Goal: Transaction & Acquisition: Purchase product/service

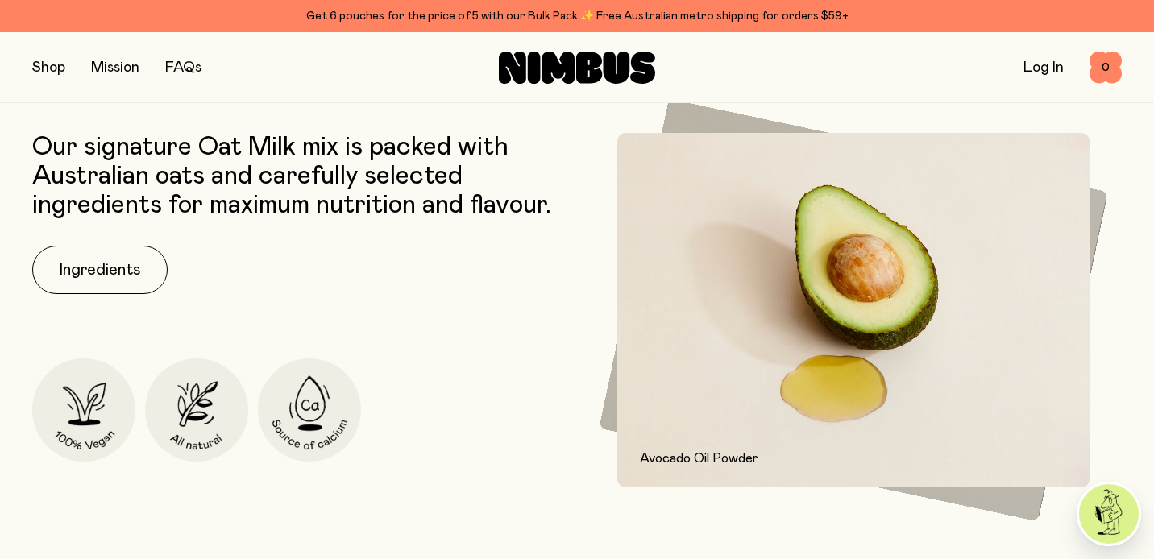
scroll to position [669, 0]
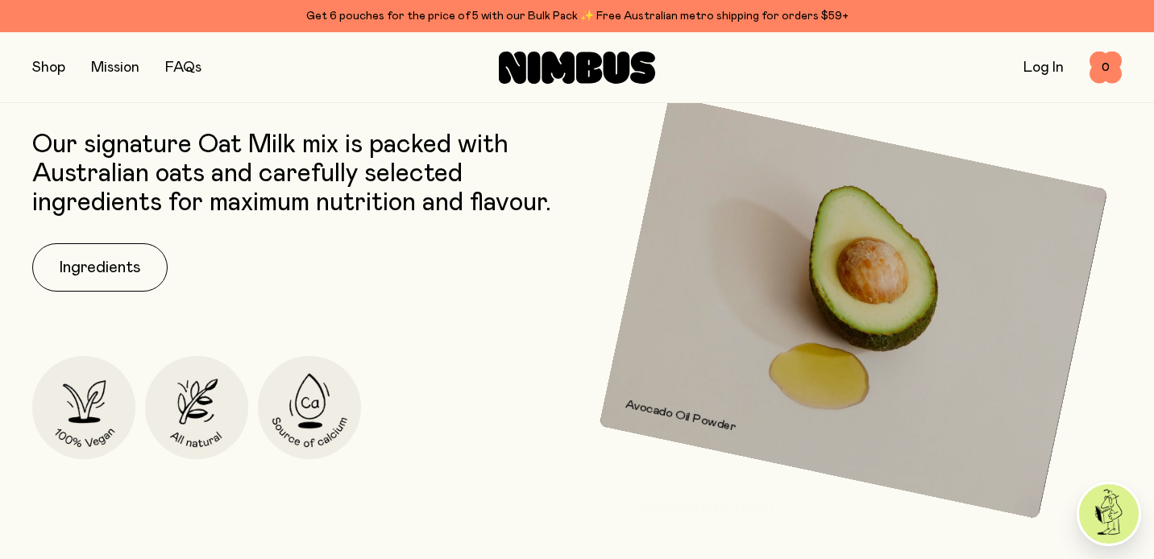
click at [1062, 70] on link "Log In" at bounding box center [1043, 67] width 40 height 15
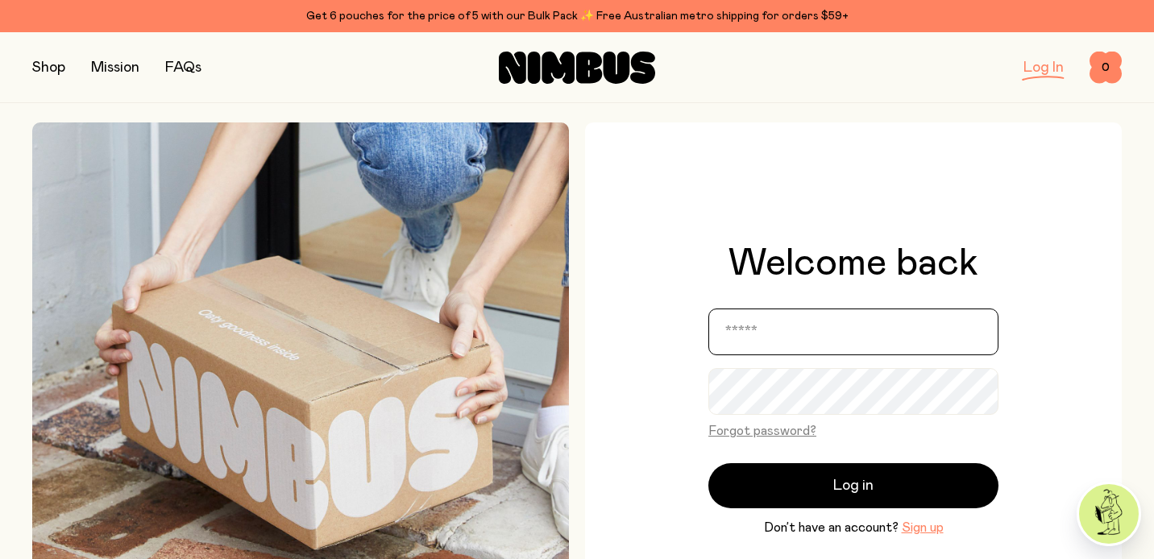
click at [764, 326] on input "email" at bounding box center [853, 332] width 290 height 47
type input "*"
type input "**********"
click at [708, 463] on button "Log in" at bounding box center [853, 485] width 290 height 45
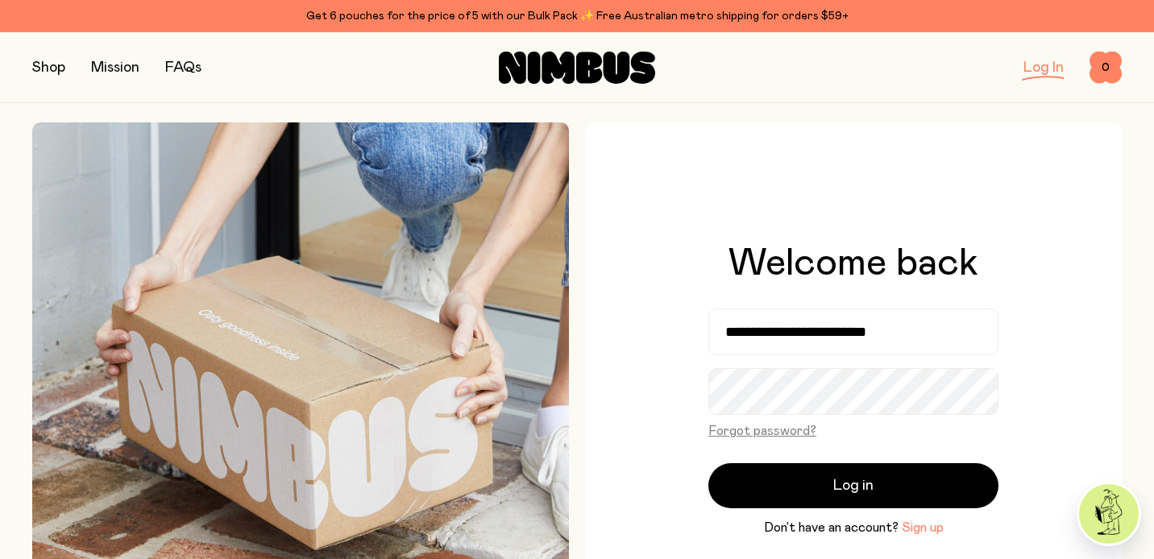
click at [910, 531] on button "Sign up" at bounding box center [922, 527] width 42 height 19
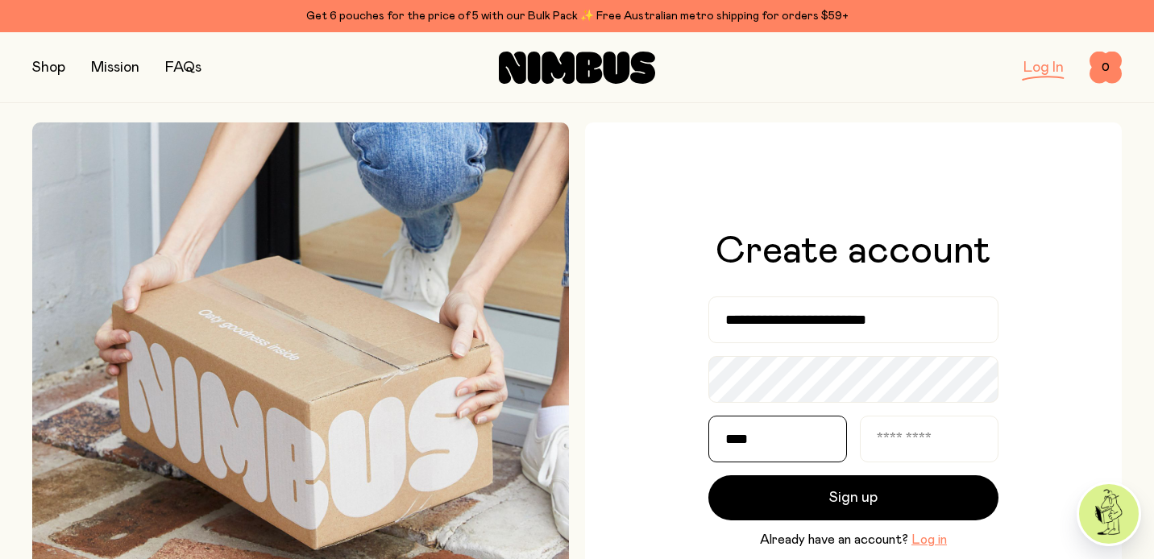
type input "****"
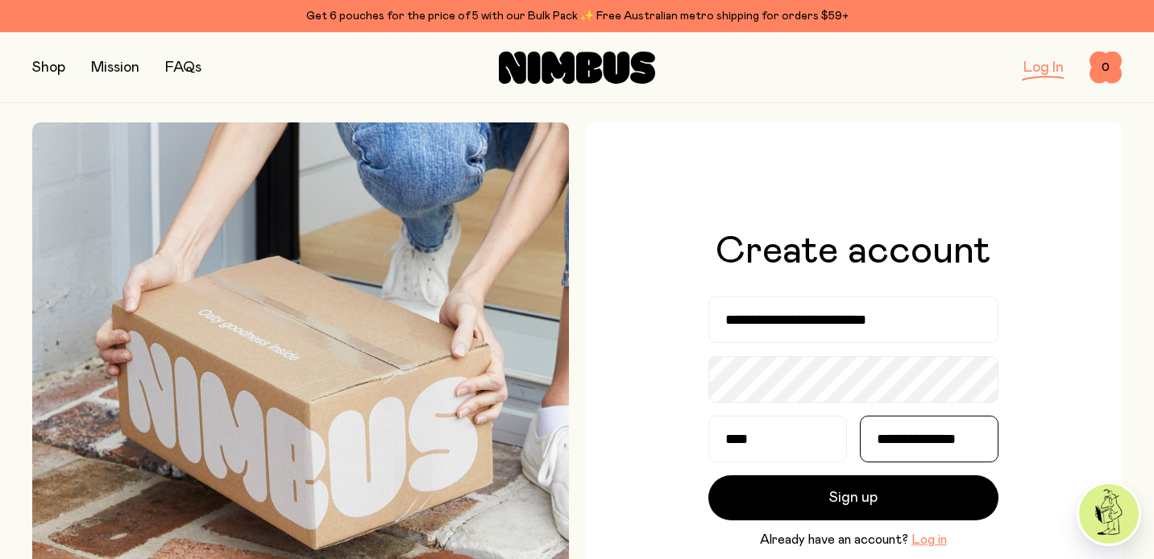
scroll to position [0, 5]
type input "**********"
click at [708, 475] on button "Sign up" at bounding box center [853, 497] width 290 height 45
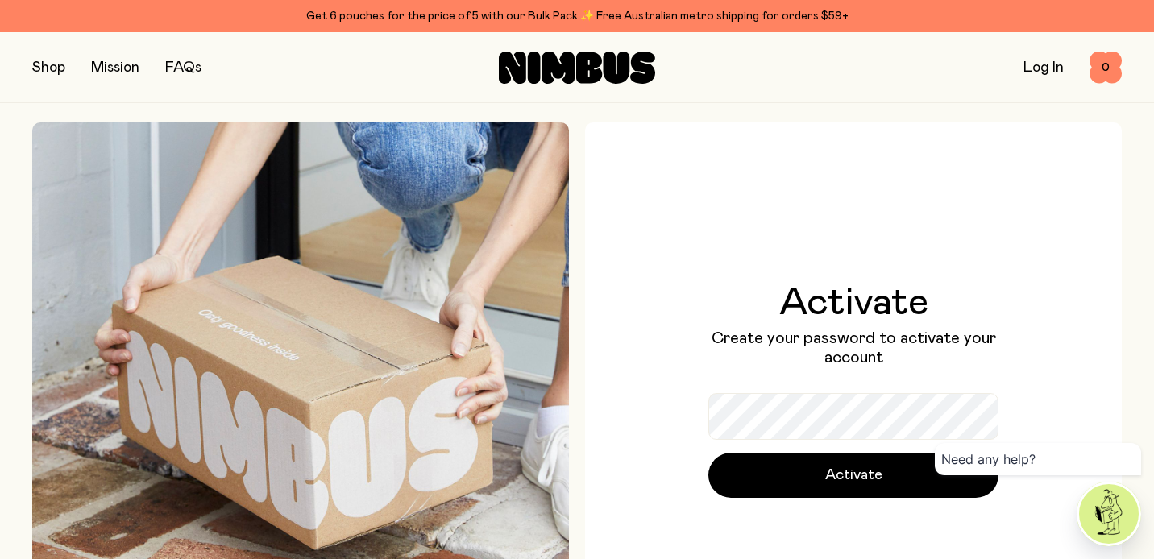
click at [708, 453] on button "Activate" at bounding box center [853, 475] width 290 height 45
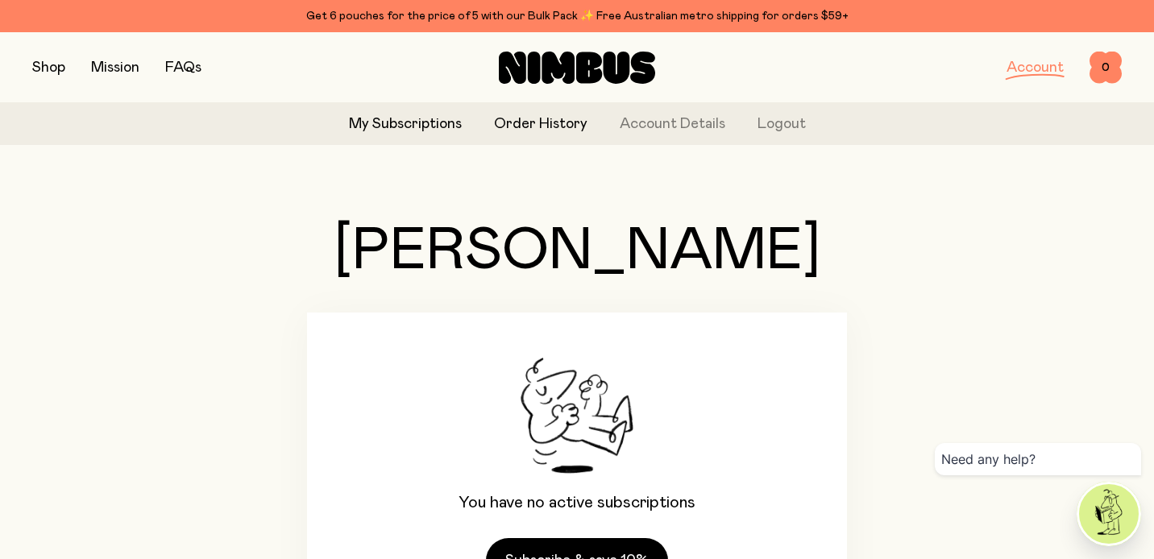
click at [557, 129] on link "Order History" at bounding box center [540, 125] width 93 height 22
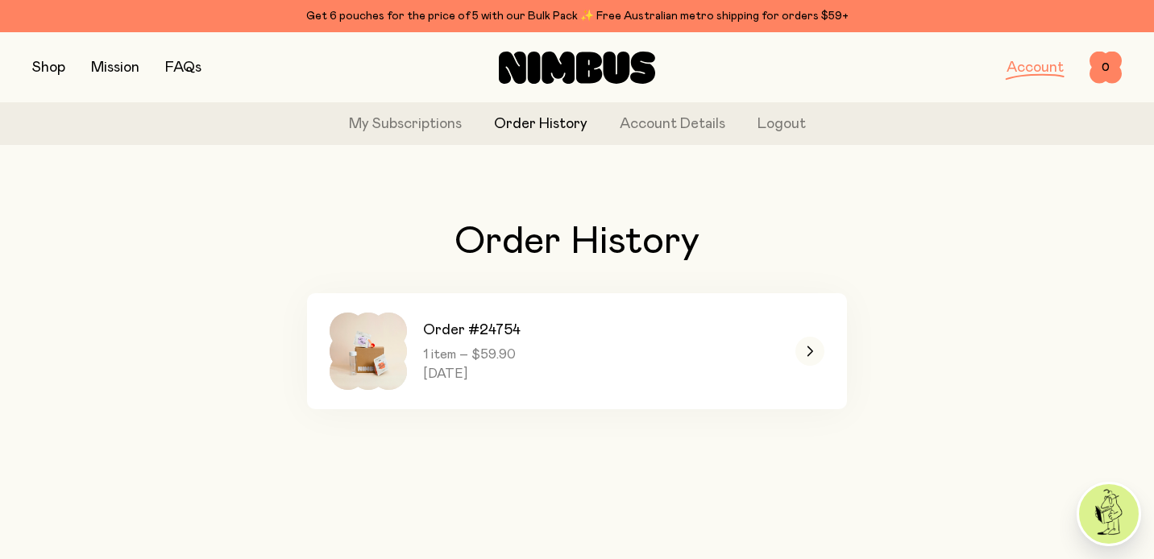
click at [62, 59] on button "button" at bounding box center [48, 67] width 33 height 23
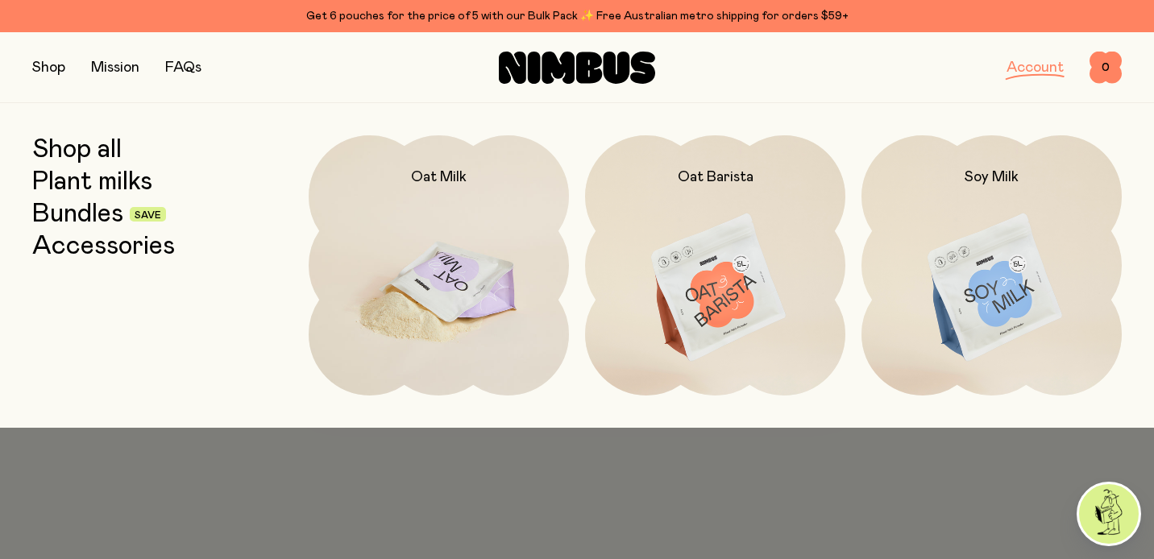
click at [343, 256] on img at bounding box center [439, 288] width 260 height 306
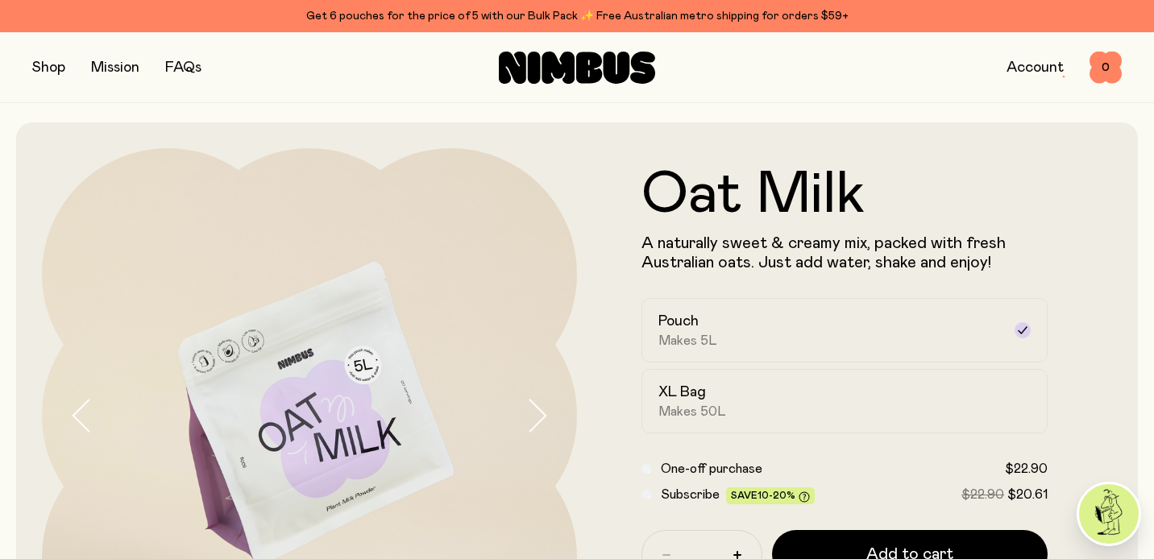
click at [50, 67] on button "button" at bounding box center [48, 67] width 33 height 23
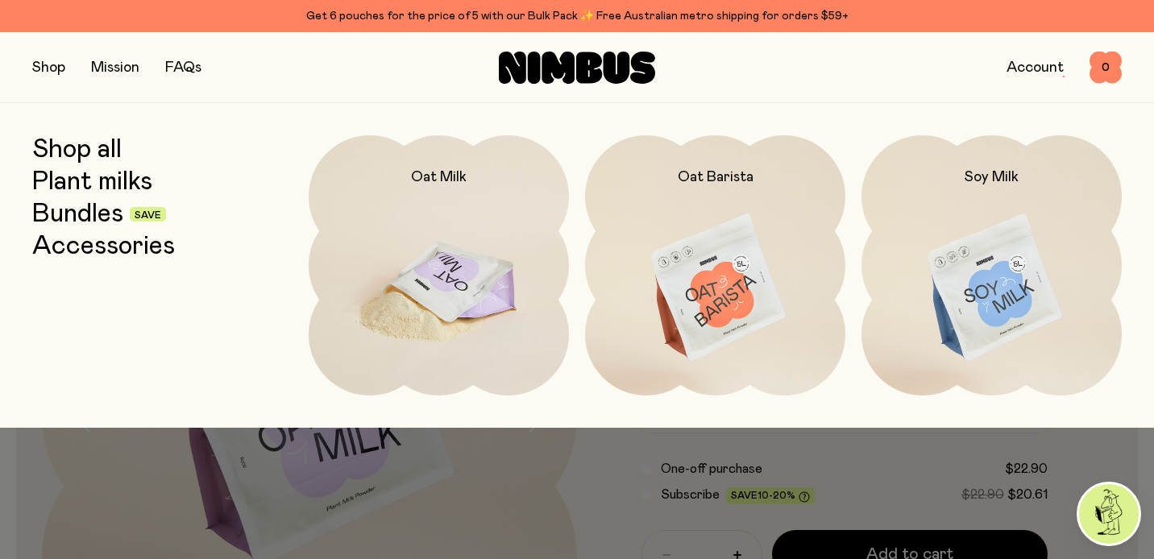
click at [387, 284] on img at bounding box center [439, 288] width 260 height 306
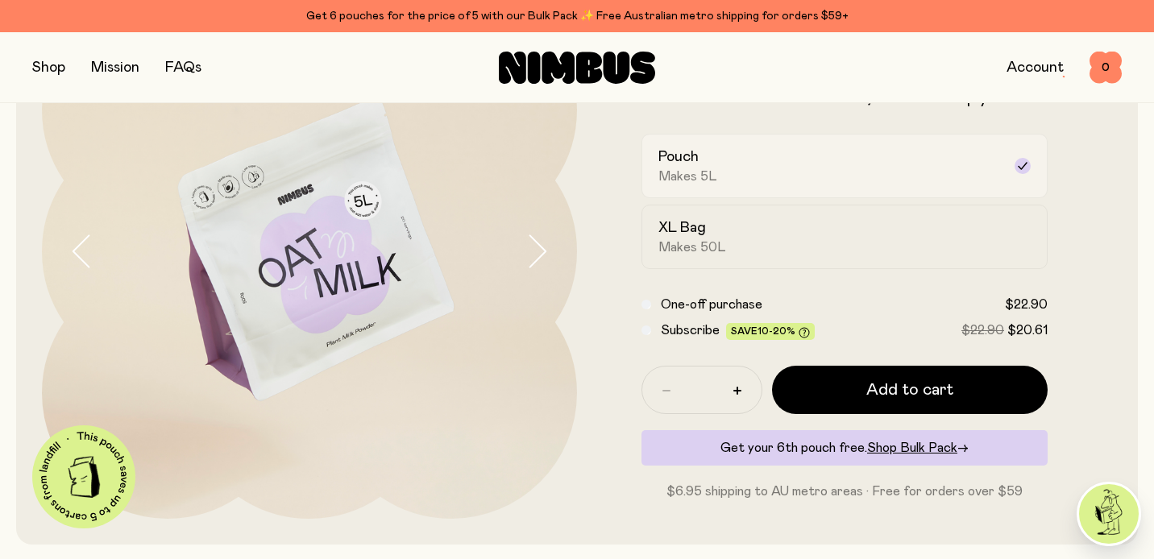
scroll to position [168, 0]
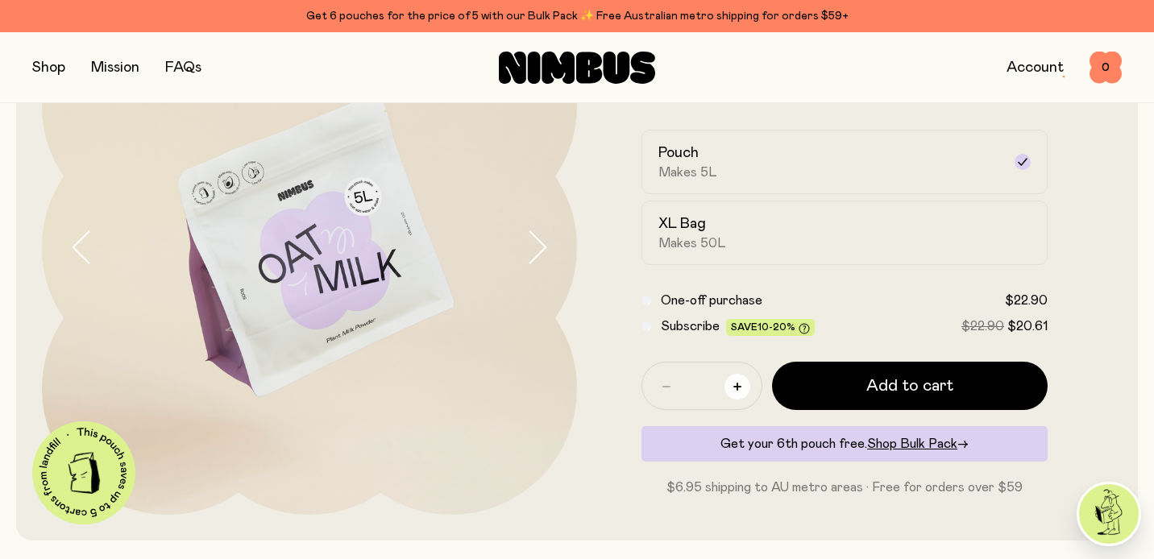
click at [727, 379] on button "button" at bounding box center [737, 387] width 26 height 26
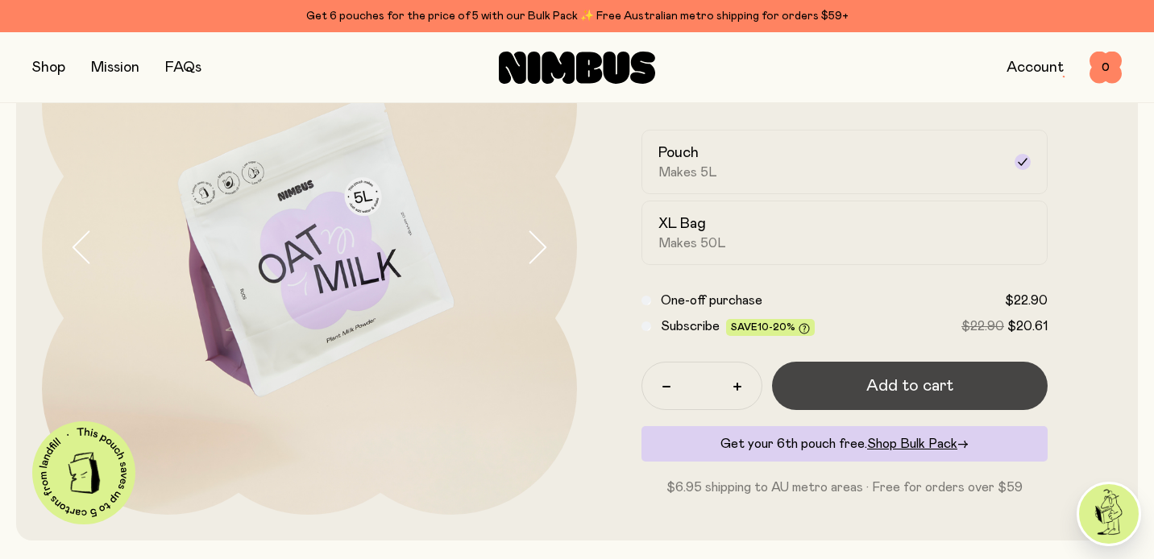
click at [843, 382] on button "Add to cart" at bounding box center [910, 386] width 276 height 48
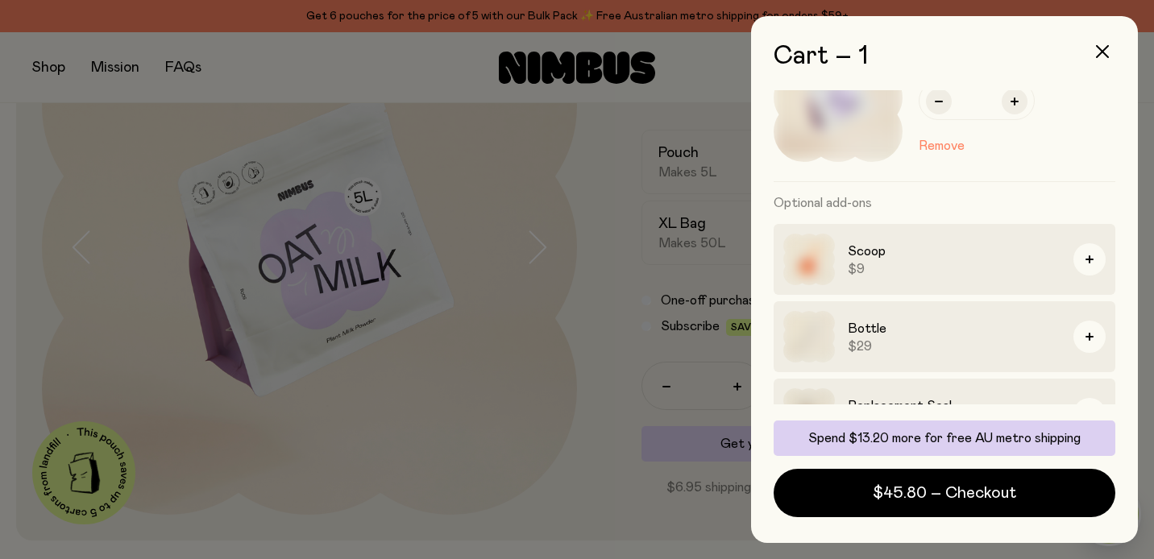
scroll to position [77, 0]
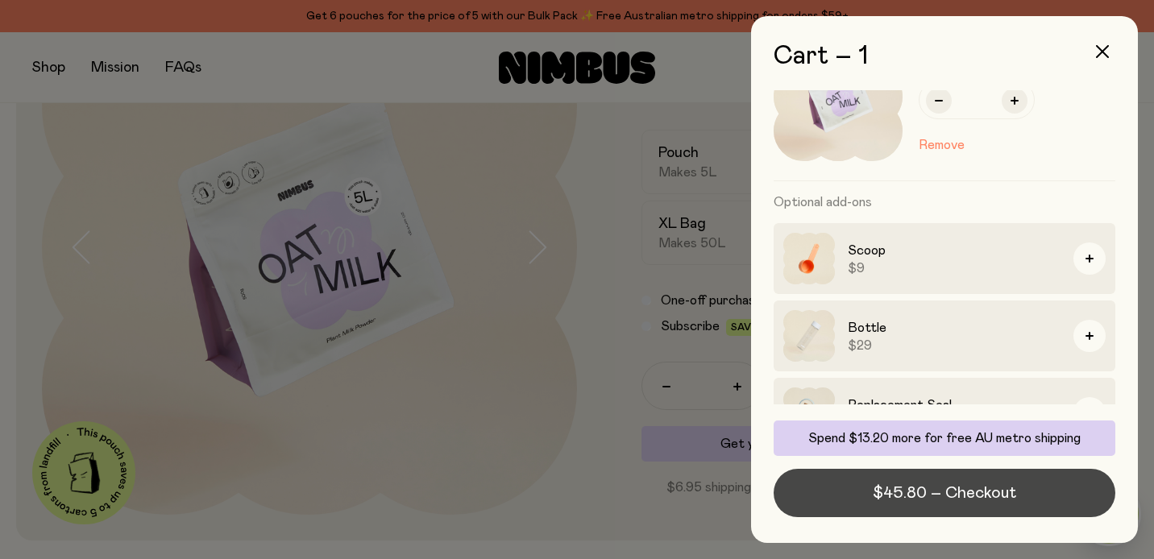
click at [921, 496] on span "$45.80 – Checkout" at bounding box center [943, 493] width 143 height 23
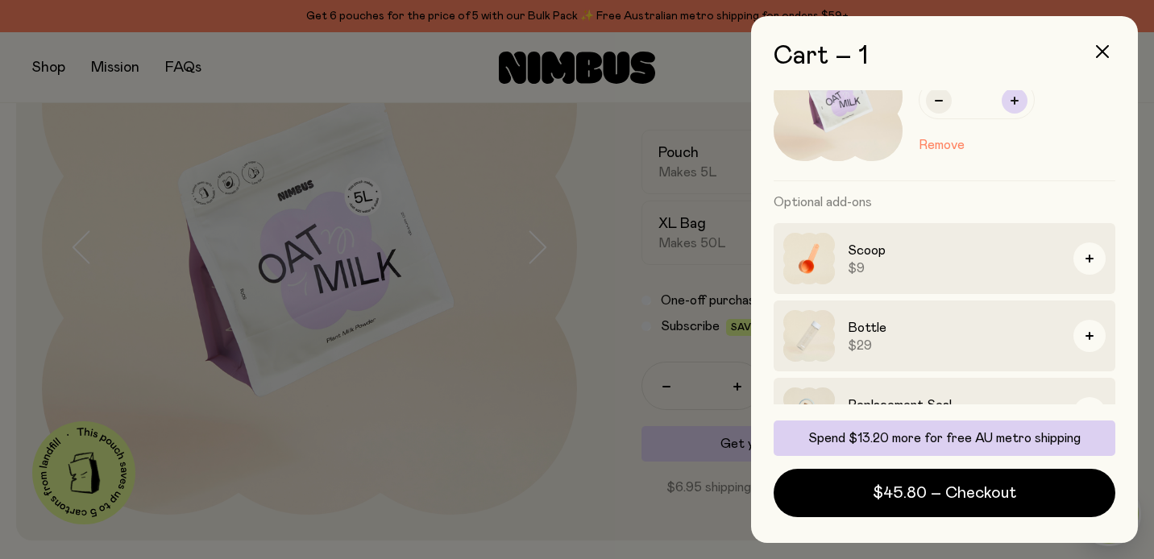
click at [1019, 107] on button "button" at bounding box center [1014, 101] width 26 height 26
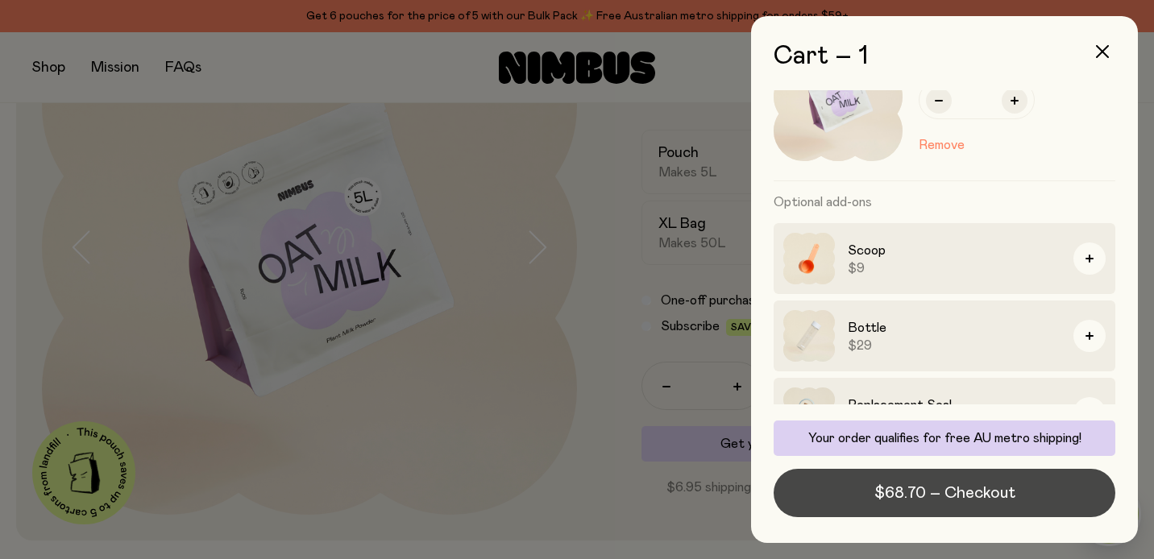
click at [905, 503] on span "$68.70 – Checkout" at bounding box center [944, 493] width 141 height 23
